Goal: Information Seeking & Learning: Learn about a topic

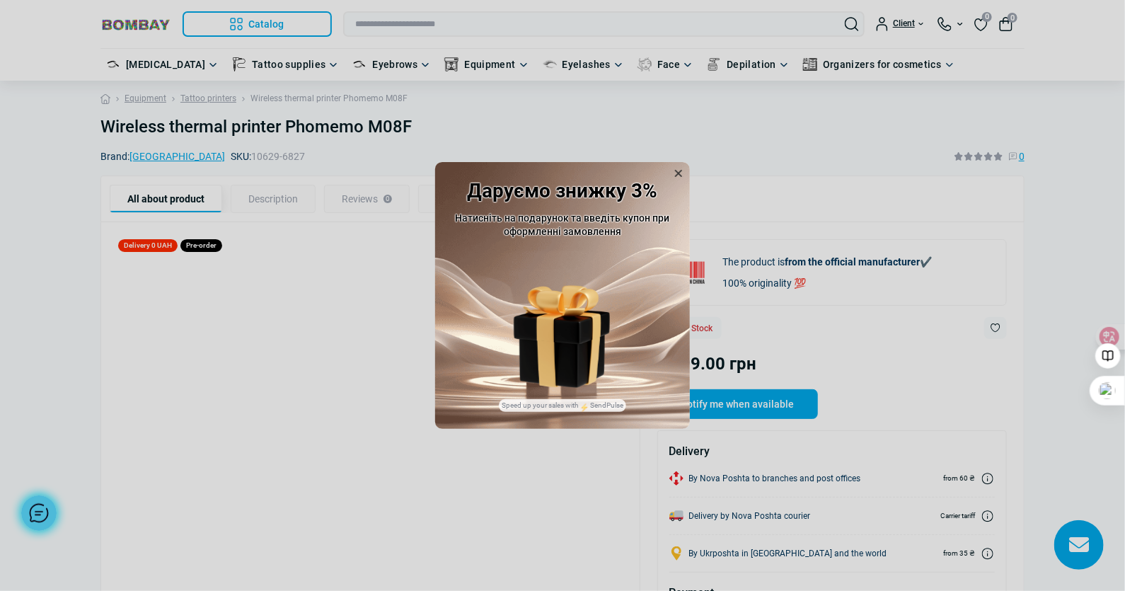
click at [679, 173] on icon at bounding box center [678, 173] width 7 height 7
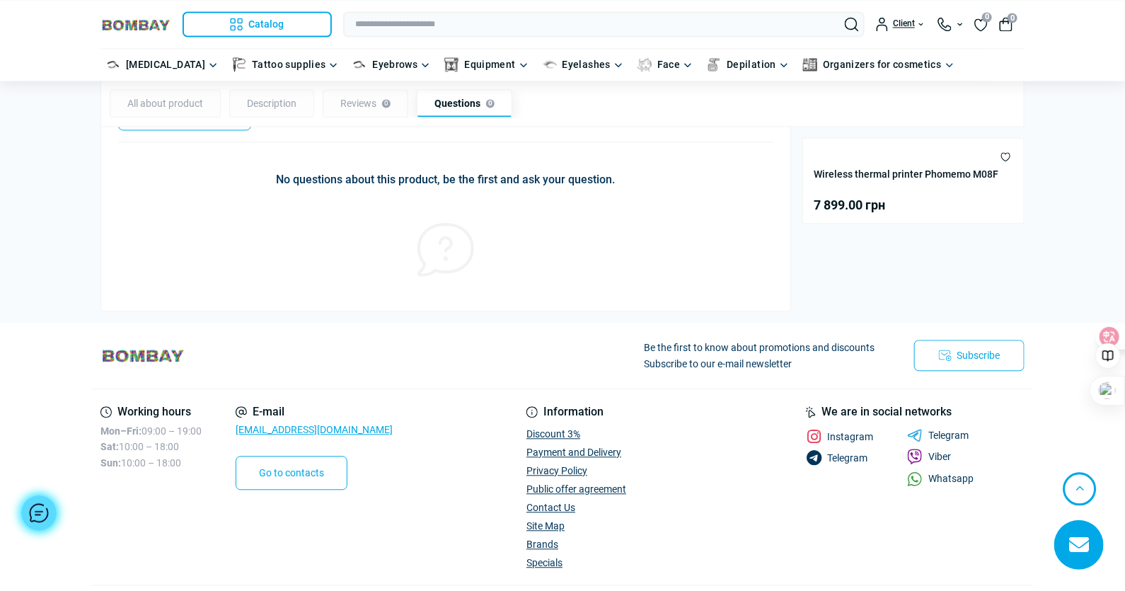
scroll to position [1347, 0]
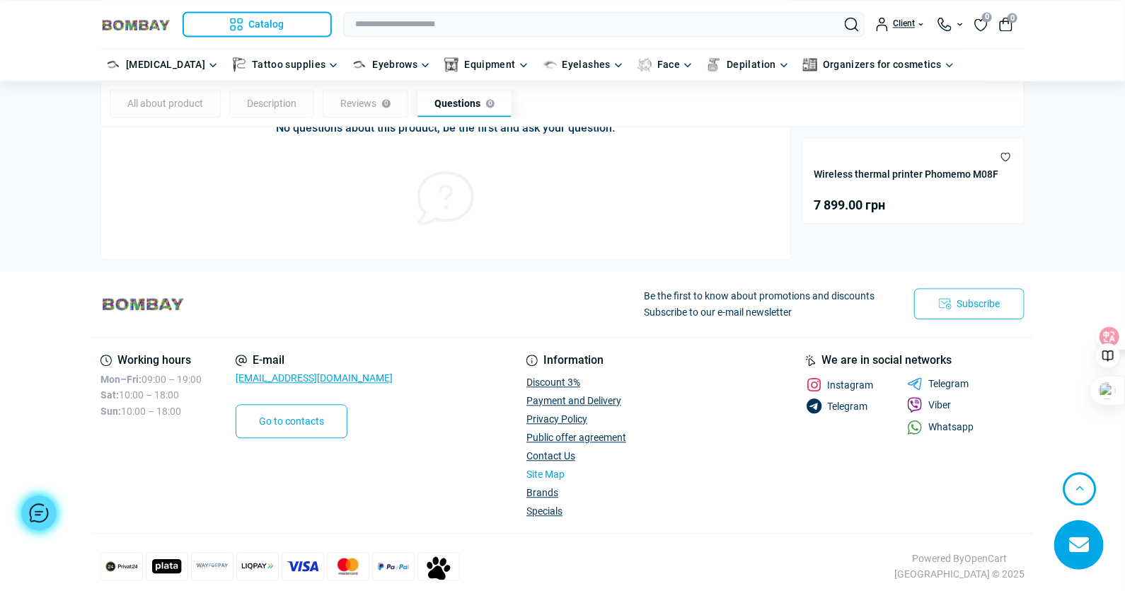
click at [565, 468] on link "Site Map" at bounding box center [545, 473] width 38 height 11
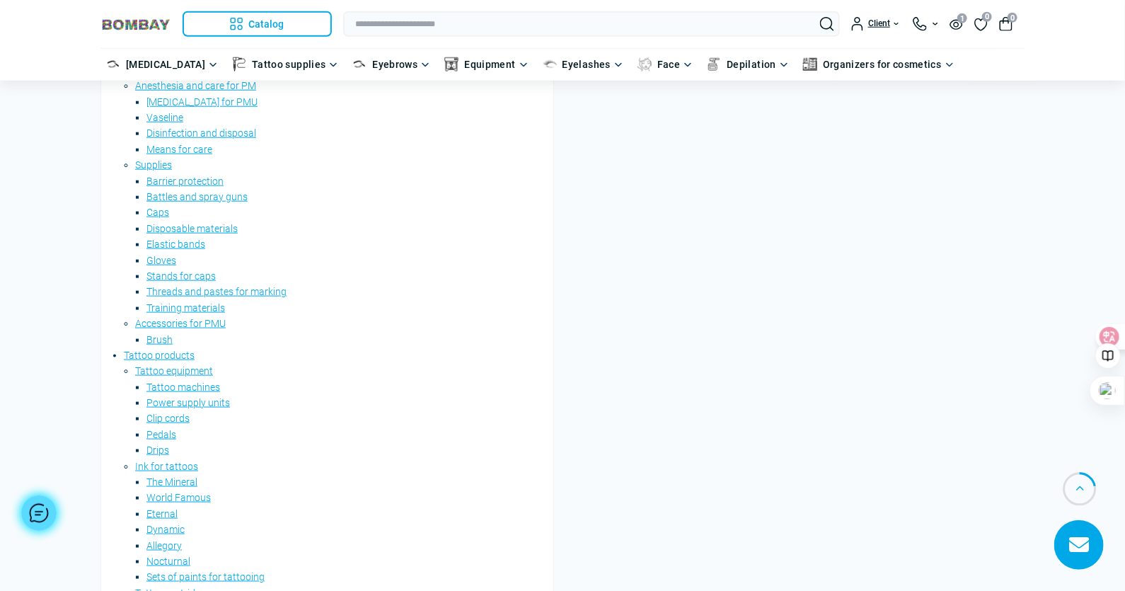
scroll to position [554, 0]
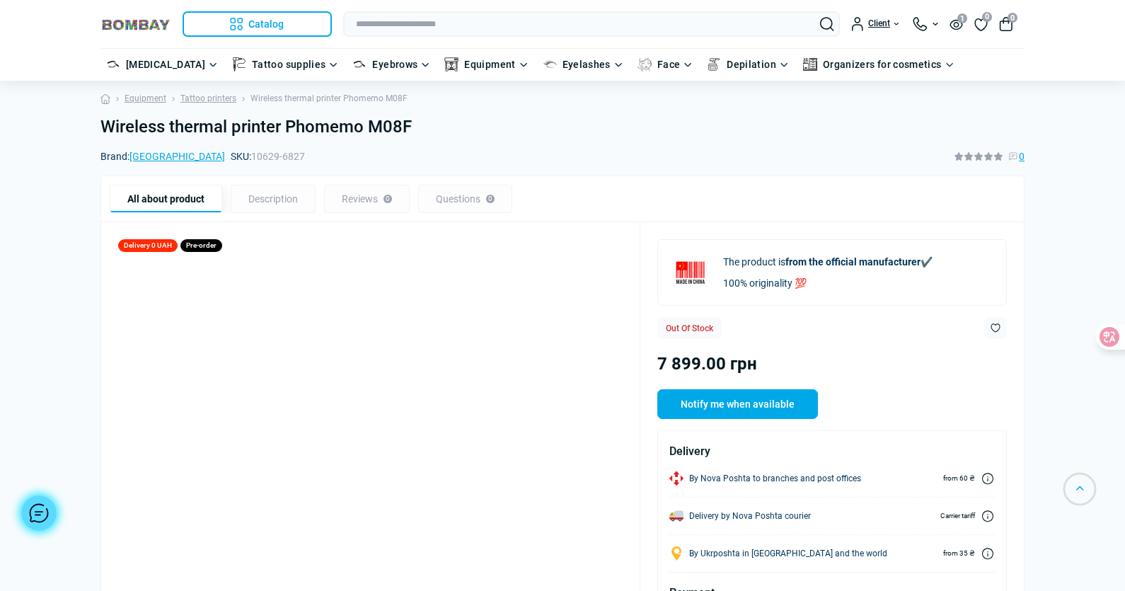
scroll to position [1347, 0]
drag, startPoint x: 335, startPoint y: 132, endPoint x: 384, endPoint y: 120, distance: 50.3
click at [384, 120] on h1 "Wireless thermal printer Phomemo M08F" at bounding box center [562, 127] width 924 height 21
copy h1 "M08F"
click at [243, 200] on div "Description" at bounding box center [273, 199] width 85 height 28
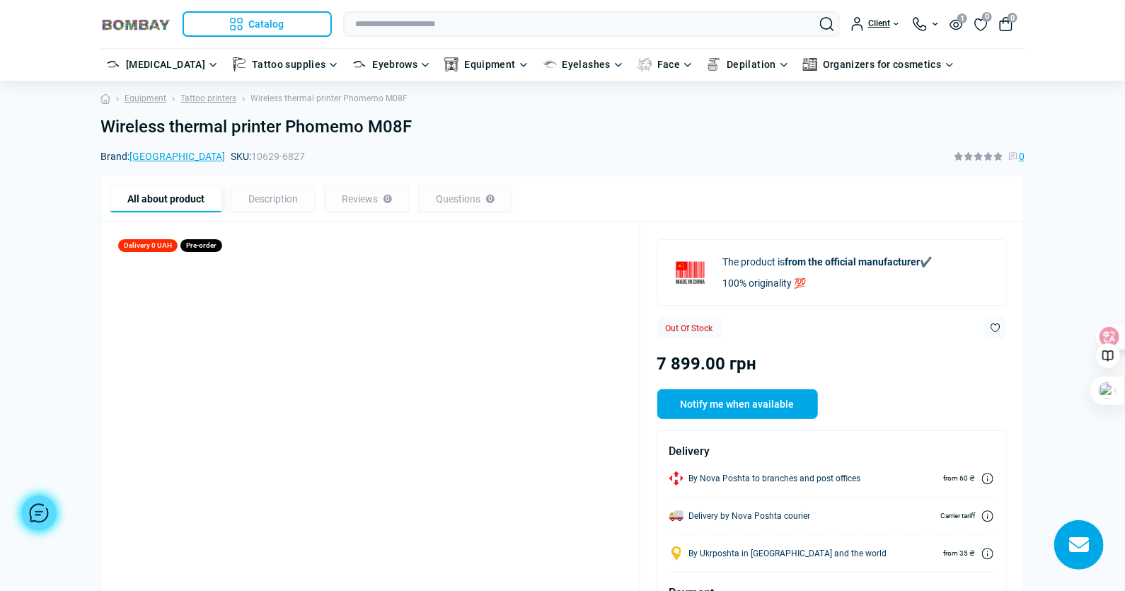
click at [110, 198] on div "All about product" at bounding box center [166, 199] width 113 height 28
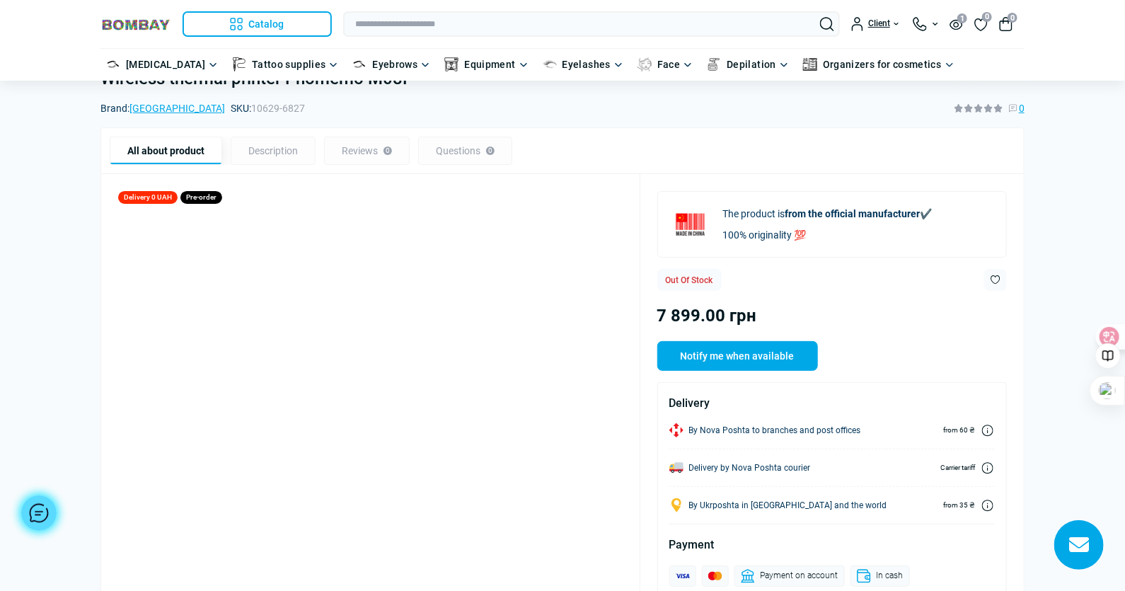
scroll to position [83, 0]
